Goal: Task Accomplishment & Management: Use online tool/utility

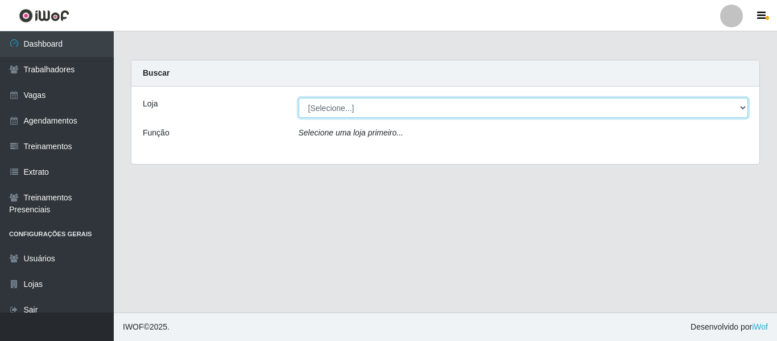
click at [343, 114] on select "[Selecione...] Mister Burg" at bounding box center [524, 108] width 450 height 20
select select "535"
click at [299, 98] on select "[Selecione...] Mister Burg" at bounding box center [524, 108] width 450 height 20
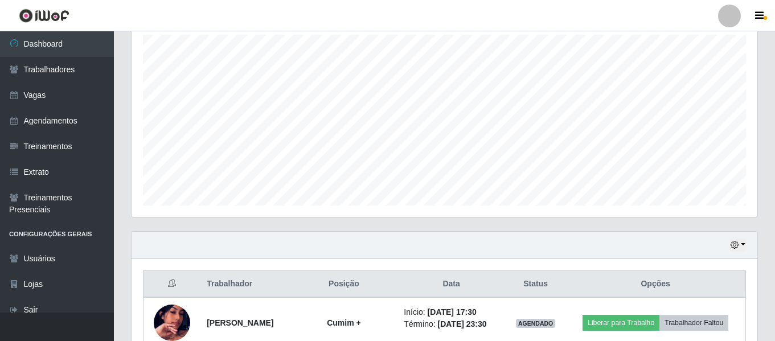
scroll to position [314, 0]
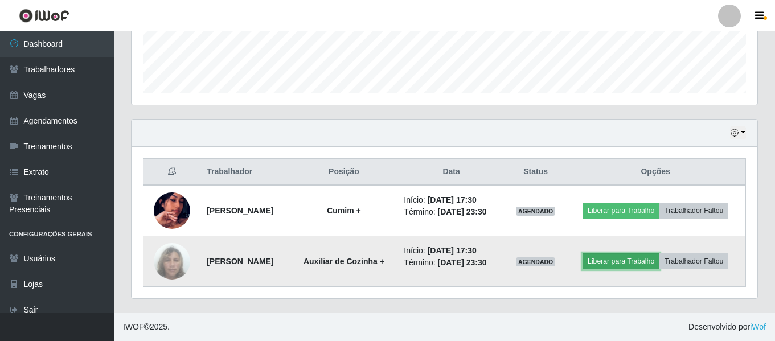
click at [630, 263] on button "Liberar para Trabalho" at bounding box center [620, 261] width 77 height 16
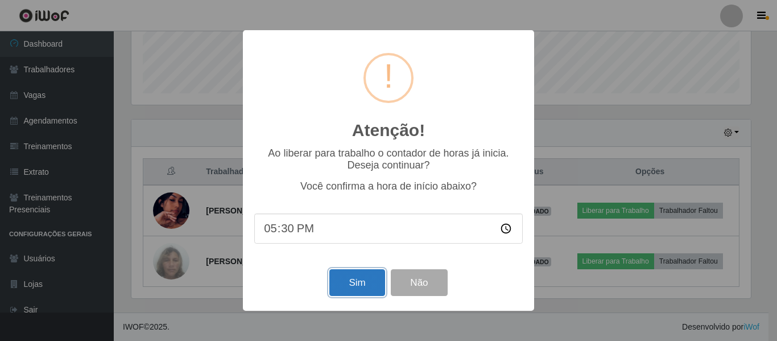
click at [342, 283] on button "Sim" at bounding box center [357, 282] width 55 height 27
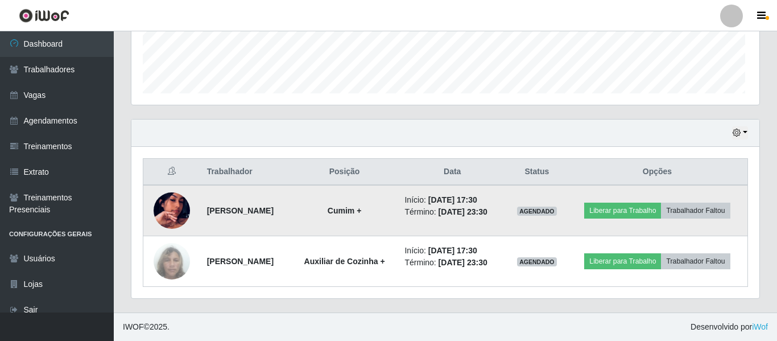
scroll to position [236, 626]
click at [614, 216] on button "Liberar para Trabalho" at bounding box center [620, 211] width 77 height 16
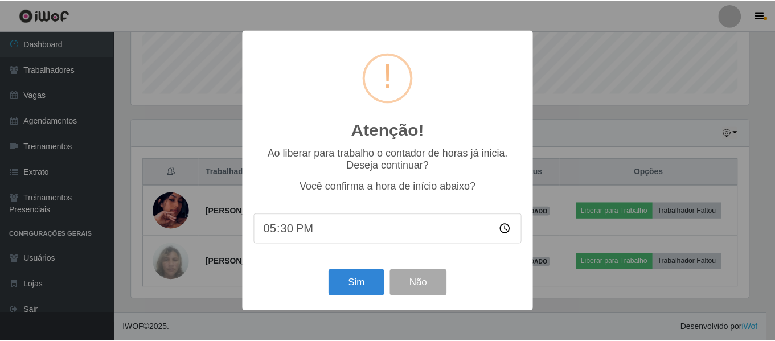
scroll to position [212, 0]
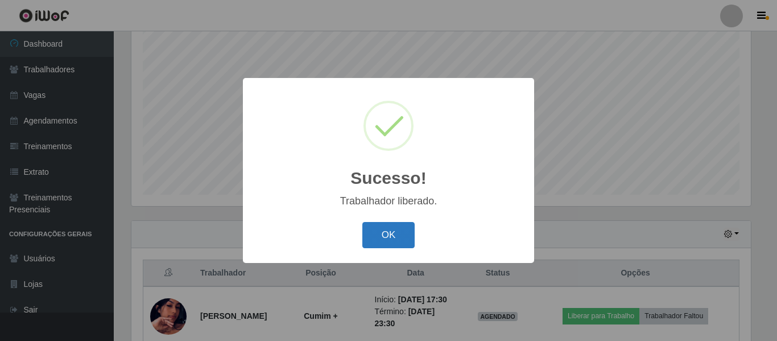
click at [394, 236] on button "OK" at bounding box center [389, 235] width 53 height 27
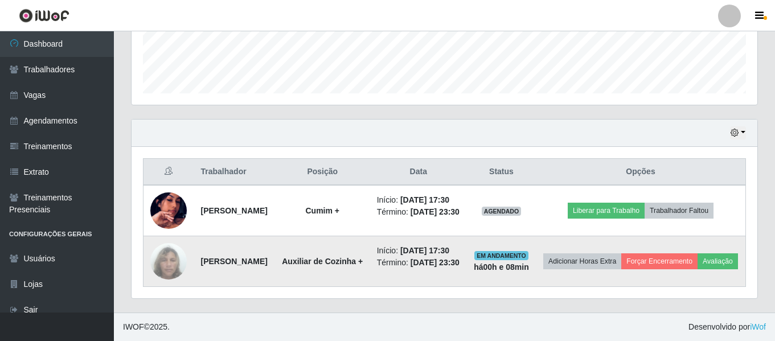
scroll to position [326, 0]
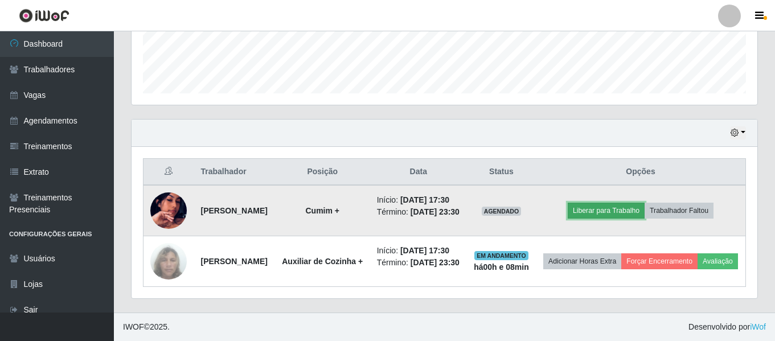
click at [596, 211] on button "Liberar para Trabalho" at bounding box center [605, 211] width 77 height 16
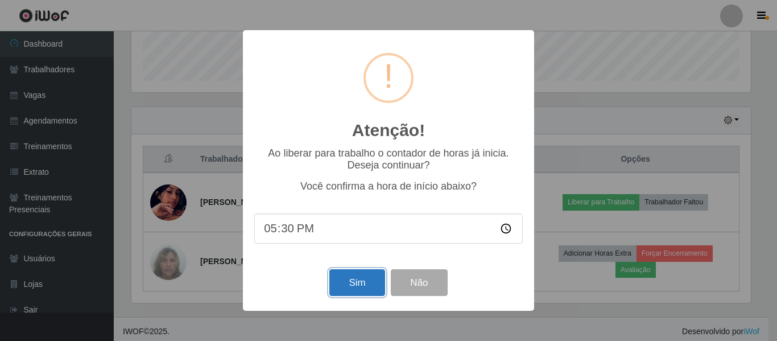
click at [353, 278] on button "Sim" at bounding box center [357, 282] width 55 height 27
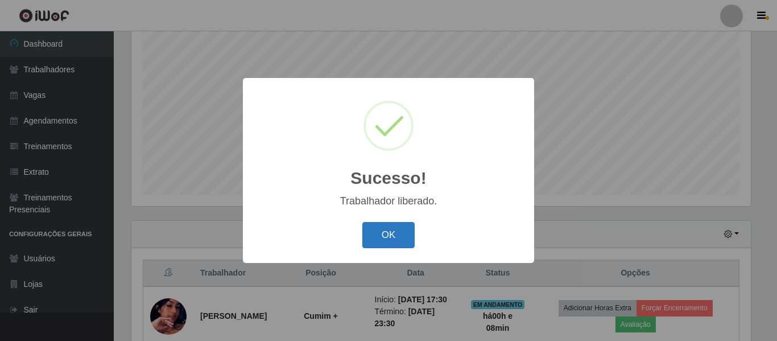
click at [386, 227] on button "OK" at bounding box center [389, 235] width 53 height 27
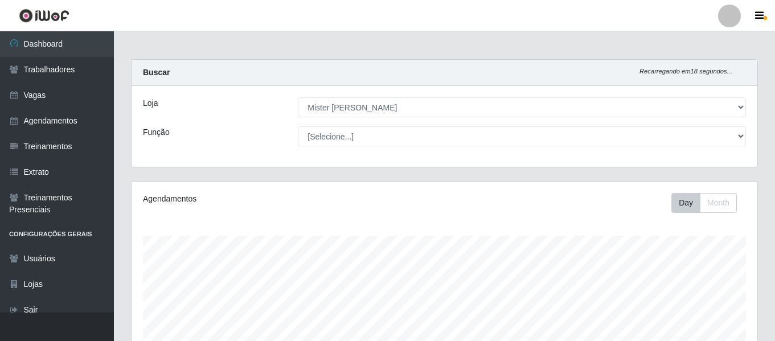
scroll to position [0, 0]
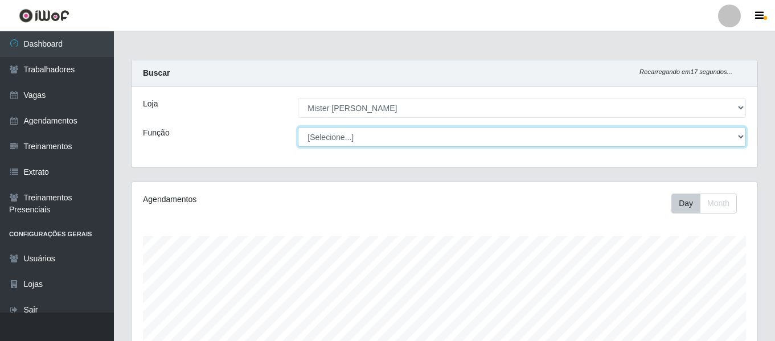
click at [731, 142] on select "[Selecione...] Auxiliar de Cozinha Auxiliar de Cozinha + Auxiliar de Cozinha ++…" at bounding box center [522, 137] width 448 height 20
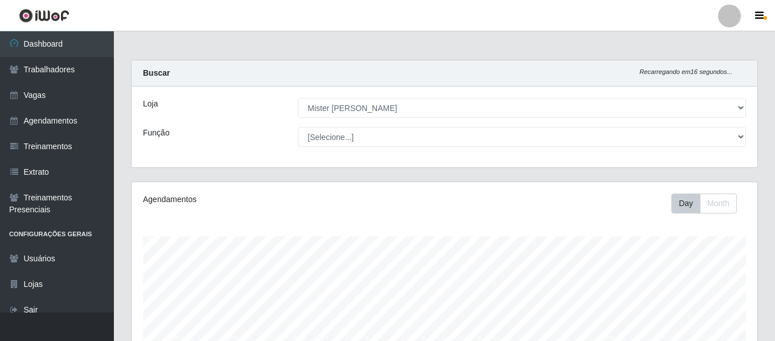
click at [261, 202] on div "Agendamentos" at bounding box center [263, 200] width 241 height 12
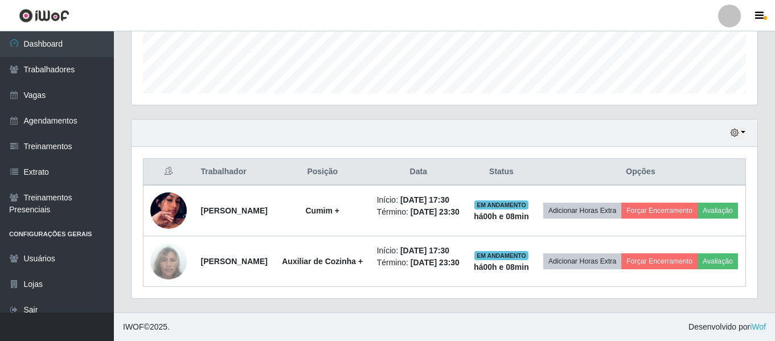
scroll to position [355, 0]
click at [742, 126] on button "button" at bounding box center [738, 132] width 16 height 13
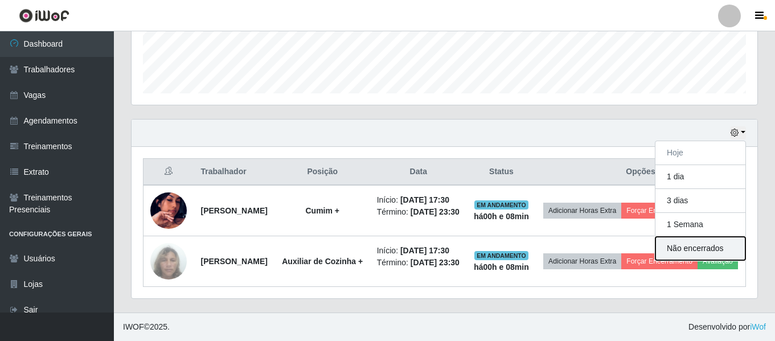
click at [705, 237] on button "Não encerrados" at bounding box center [700, 248] width 90 height 23
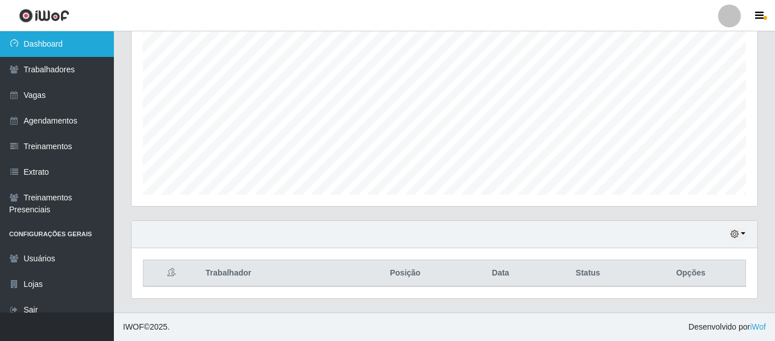
click at [38, 46] on link "Dashboard" at bounding box center [57, 44] width 114 height 26
